Goal: Task Accomplishment & Management: Use online tool/utility

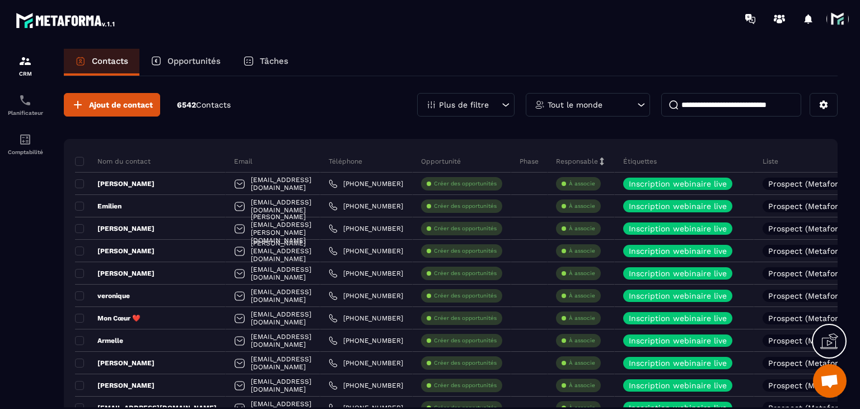
click at [490, 104] on div "Plus de filtre" at bounding box center [465, 105] width 97 height 24
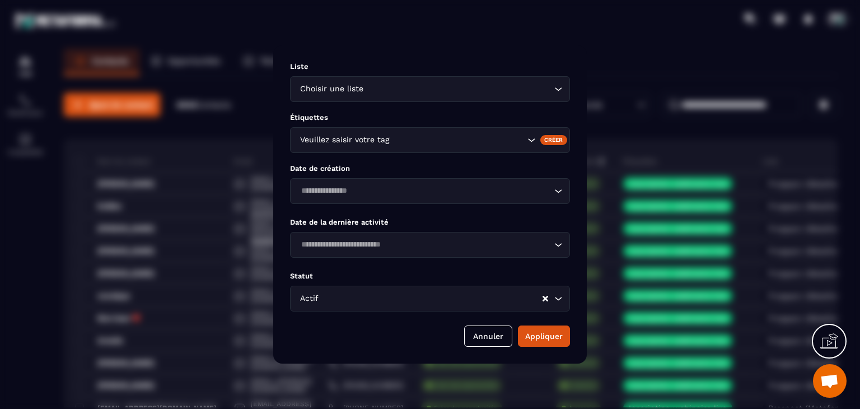
click at [366, 99] on div "Choisir une liste Loading..." at bounding box center [430, 89] width 280 height 26
click at [382, 105] on li "Veuillez rechercher" at bounding box center [429, 109] width 279 height 11
click at [381, 134] on div "Veuillez saisir votre tag" at bounding box center [410, 140] width 229 height 12
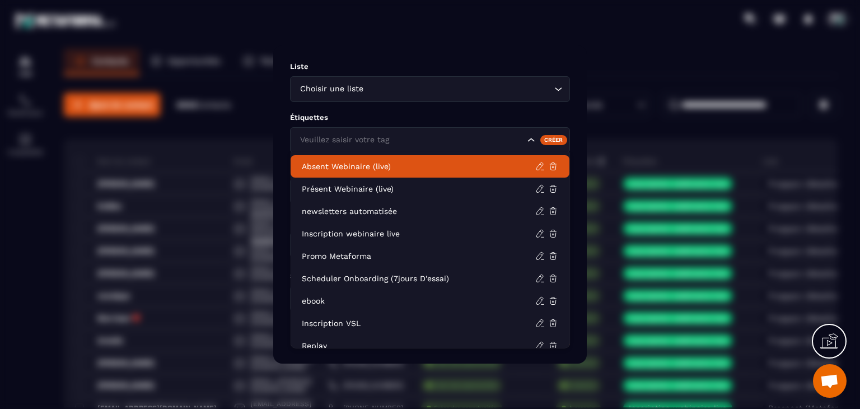
click at [369, 103] on div "Liste Choisir une liste Loading... Étiquettes Veuillez saisir votre tag Créer D…" at bounding box center [429, 204] width 313 height 318
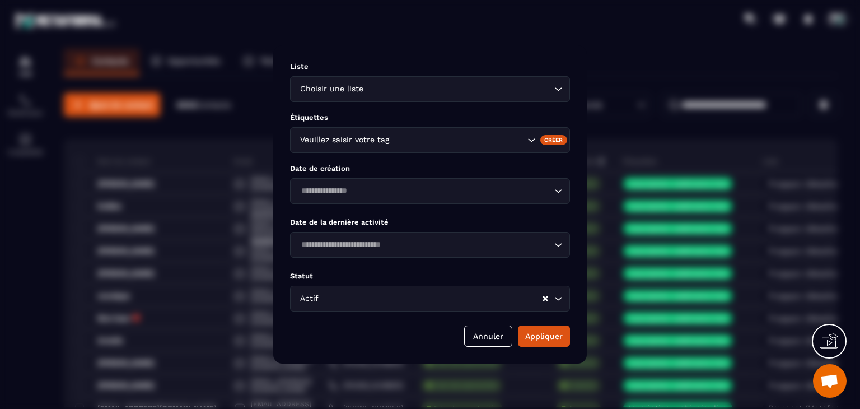
click at [368, 95] on div "Choisir une liste Loading..." at bounding box center [430, 89] width 280 height 26
click at [410, 109] on span "Veuillez rechercher" at bounding box center [430, 109] width 74 height 9
type input "*"
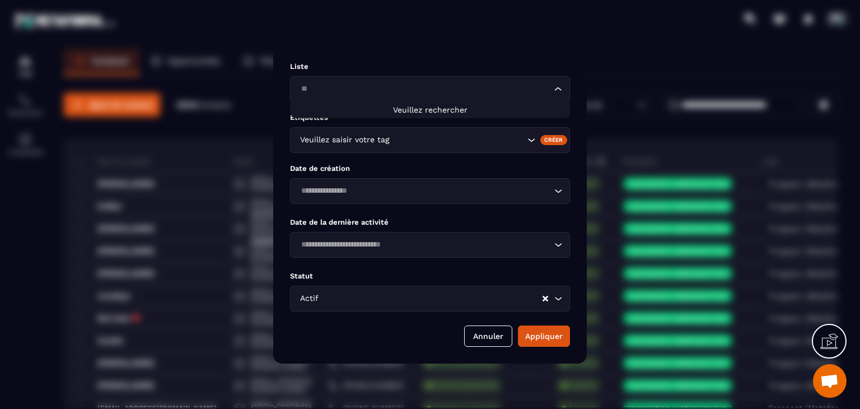
type input "*"
